Goal: Task Accomplishment & Management: Use online tool/utility

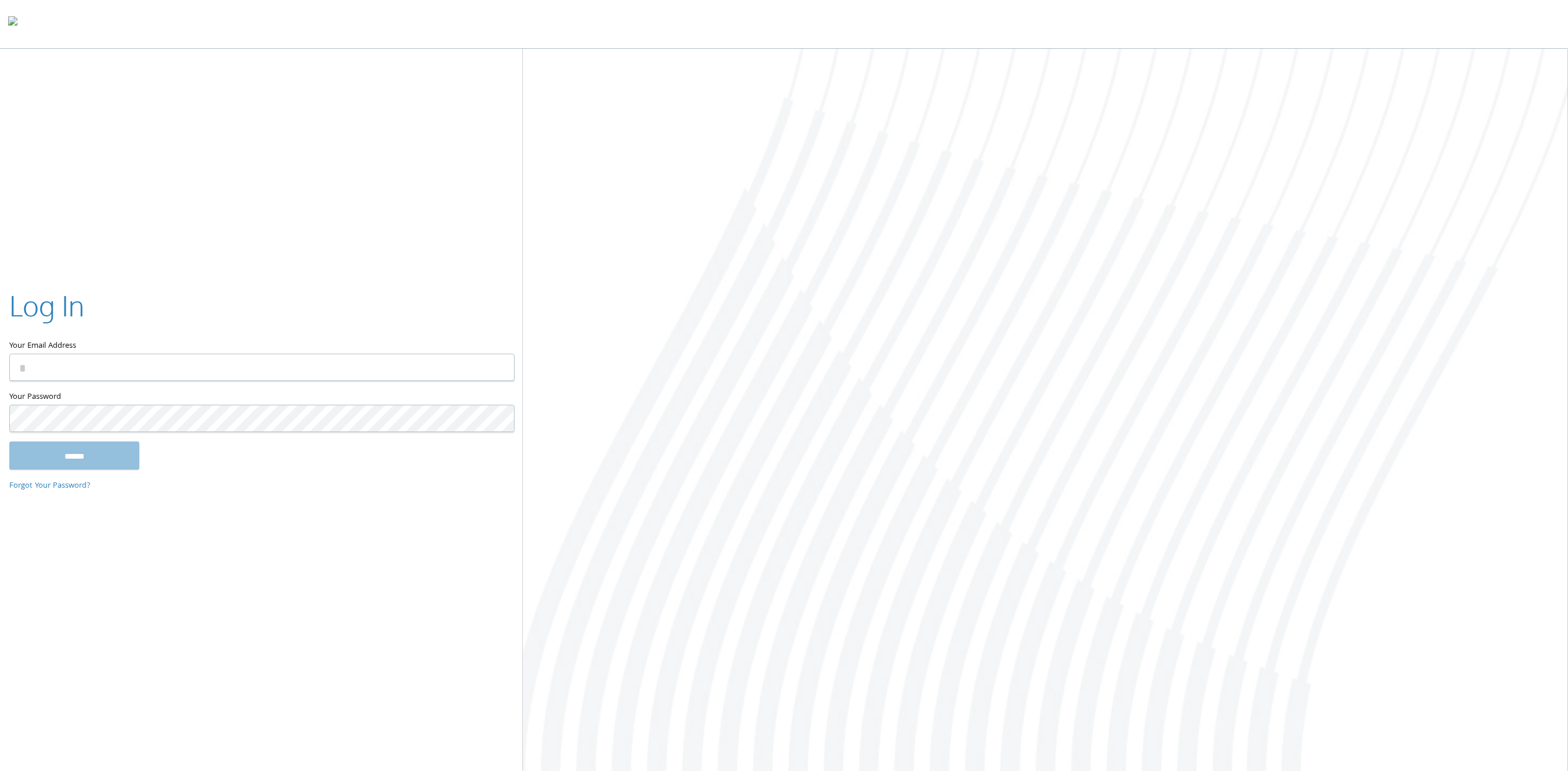
type input "**********"
click at [86, 462] on input "******" at bounding box center [74, 456] width 130 height 28
click at [91, 459] on input "******" at bounding box center [74, 456] width 130 height 28
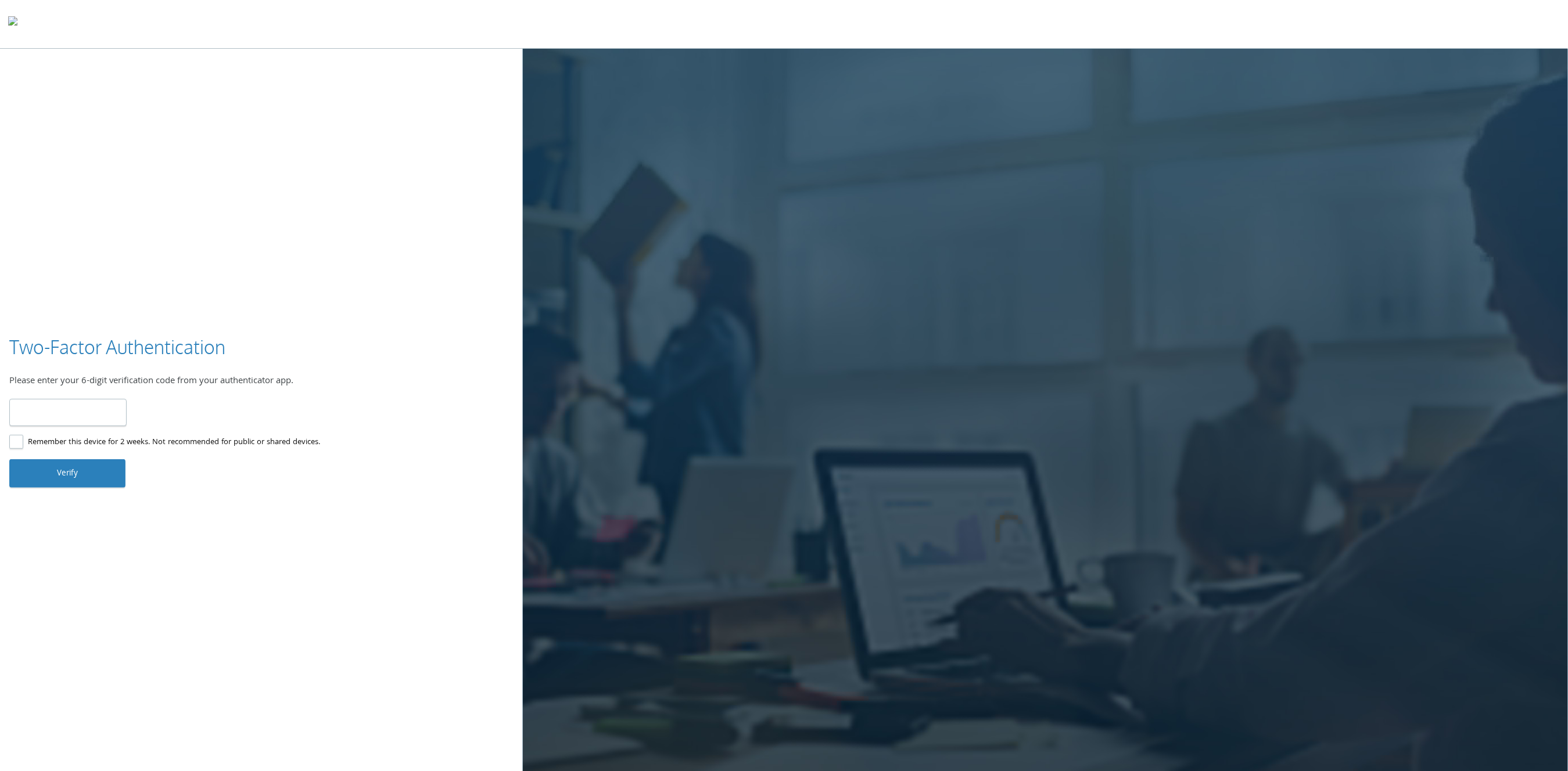
type input "******"
